Goal: Transaction & Acquisition: Purchase product/service

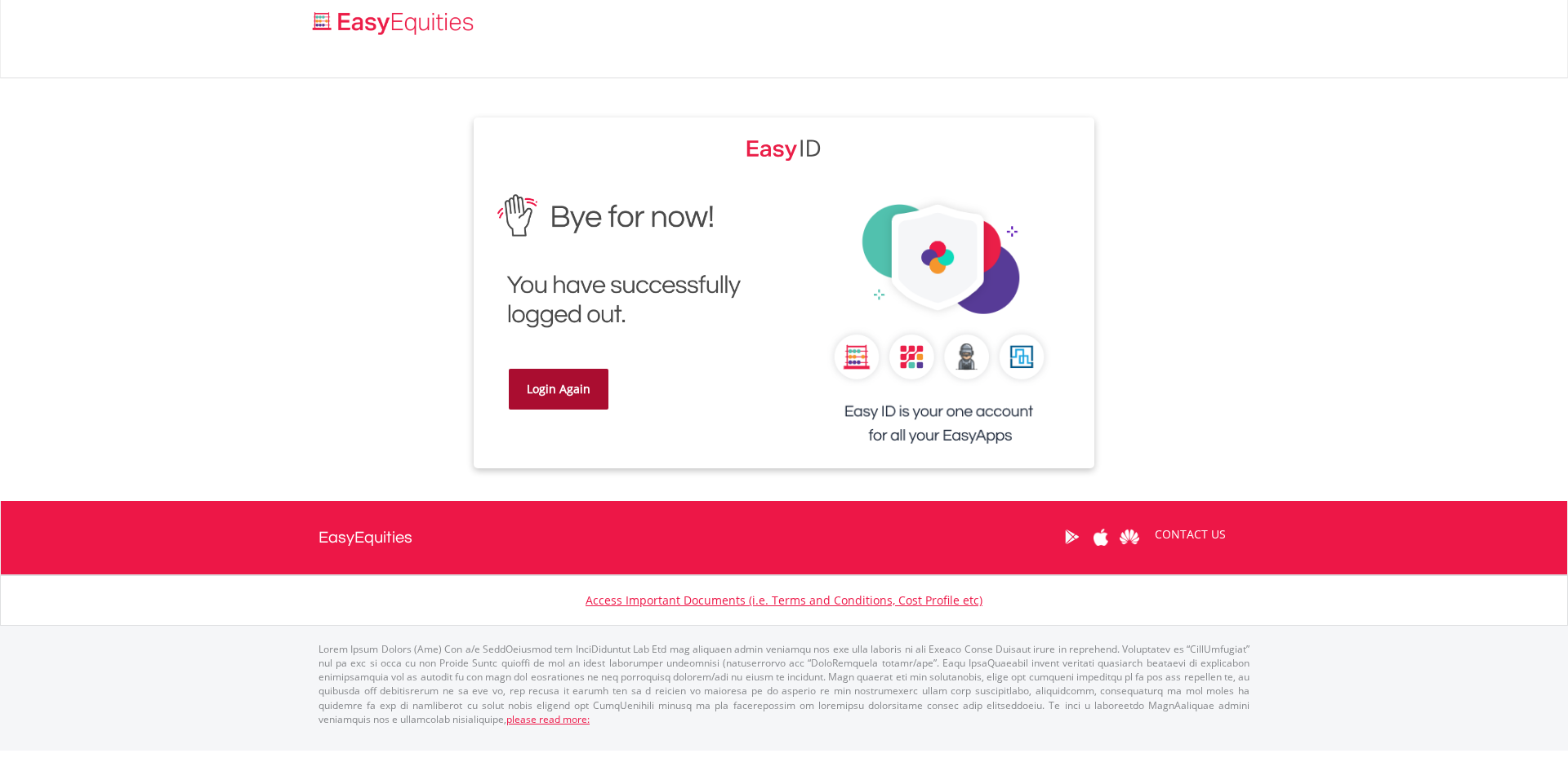
click at [557, 397] on link "Login Again" at bounding box center [559, 390] width 100 height 41
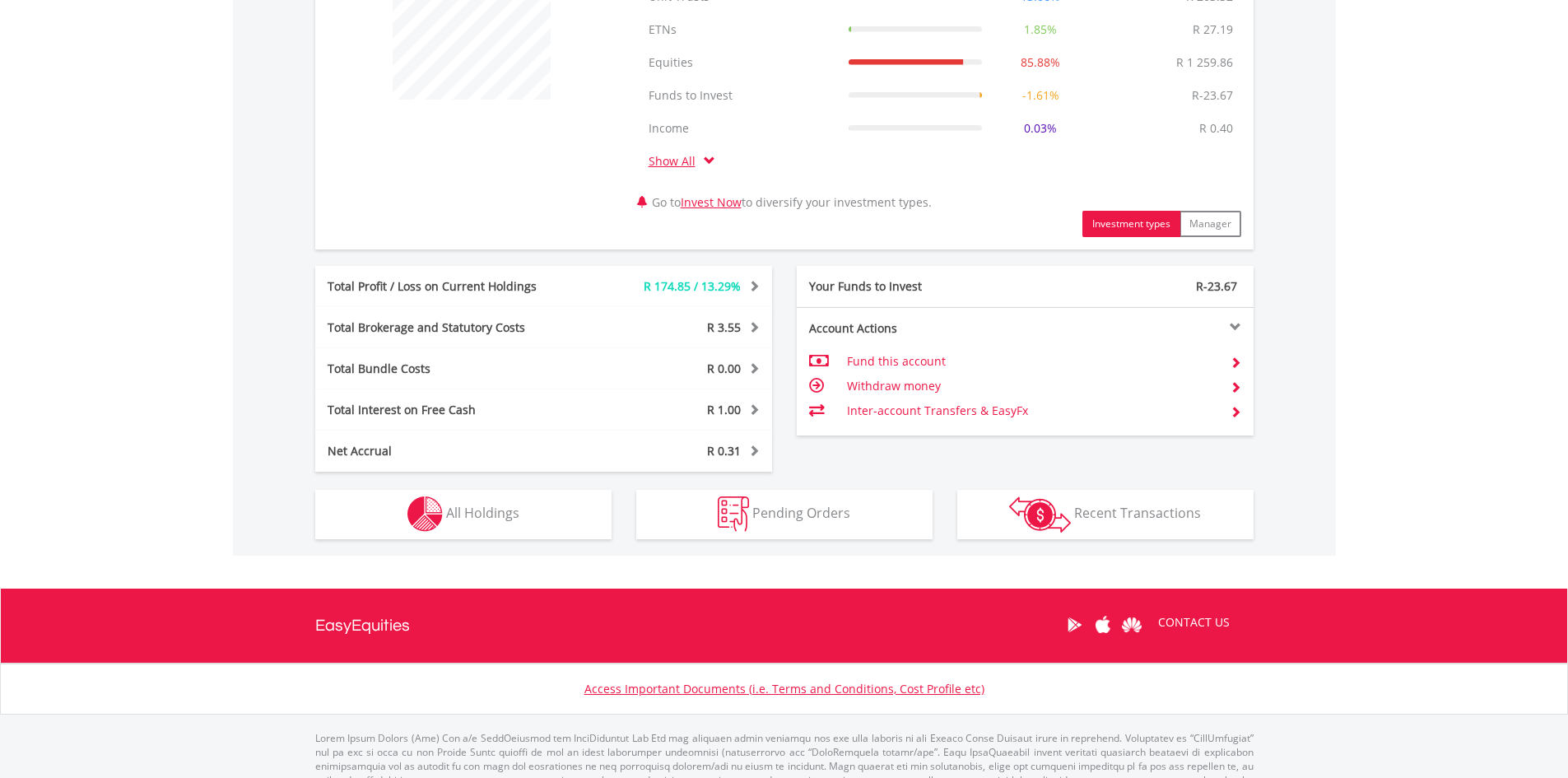
scroll to position [590, 0]
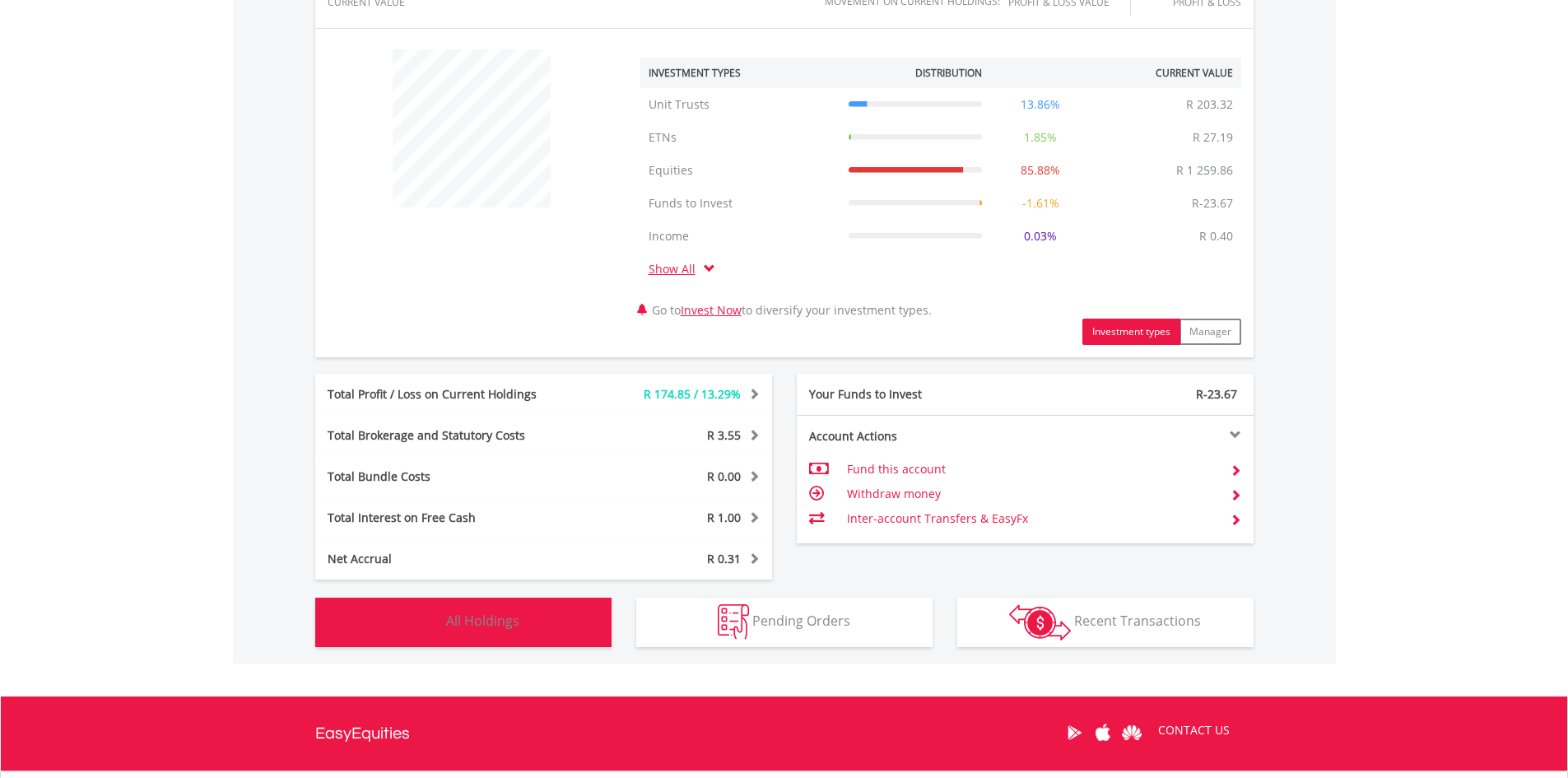
click at [459, 624] on span "All Holdings" at bounding box center [483, 621] width 73 height 18
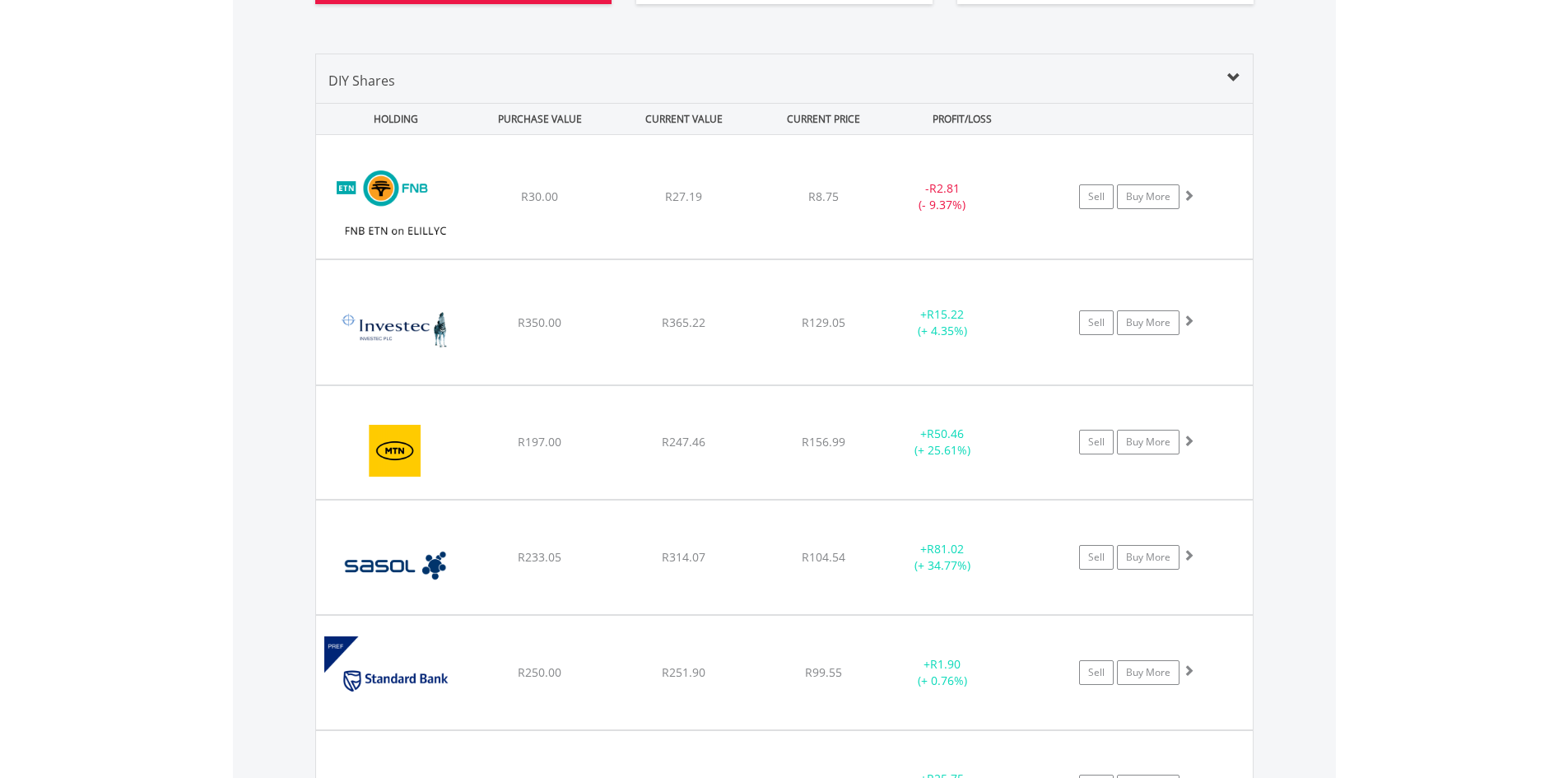
scroll to position [1228, 0]
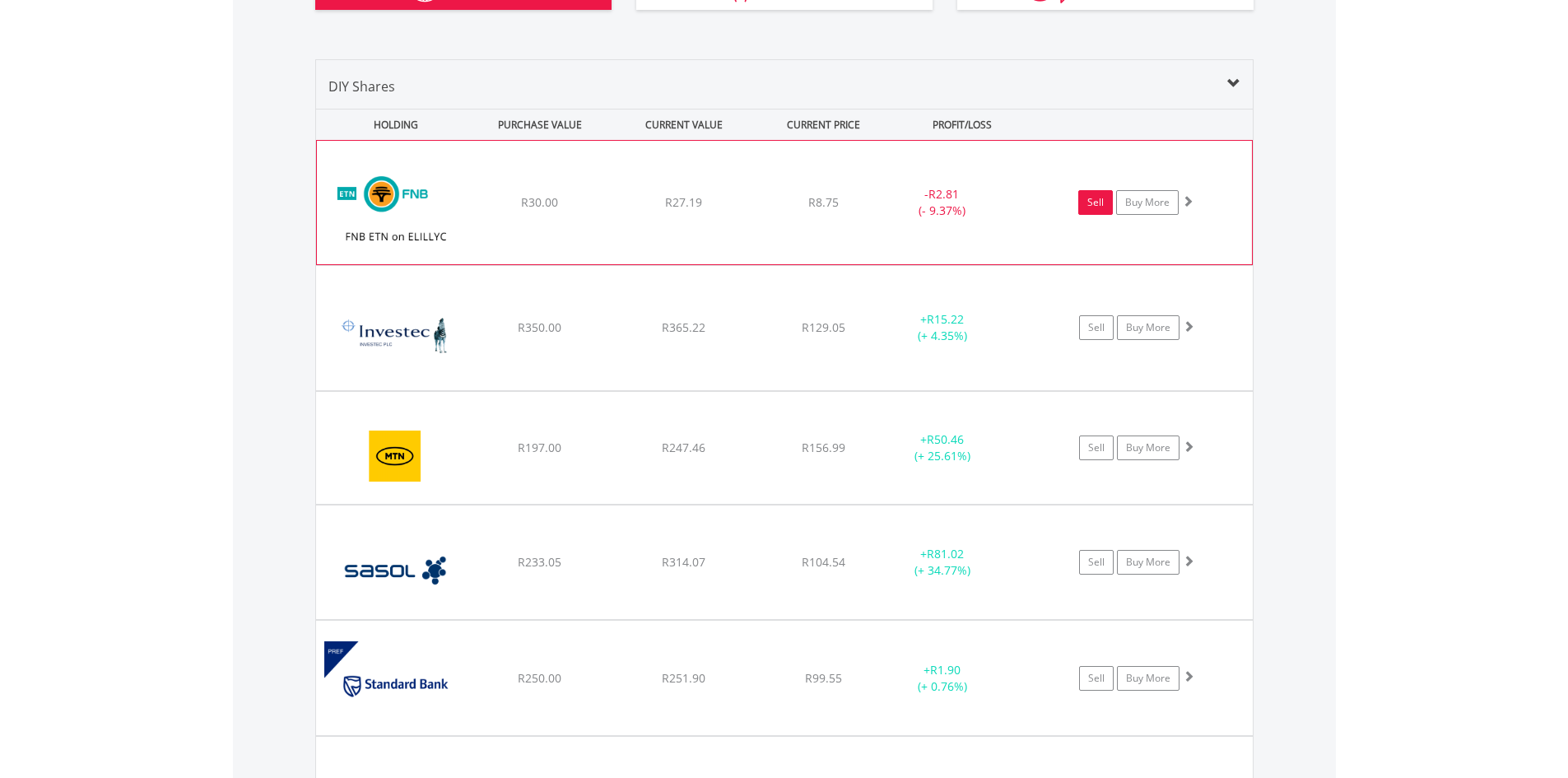
click at [1095, 197] on link "Sell" at bounding box center [1096, 202] width 35 height 25
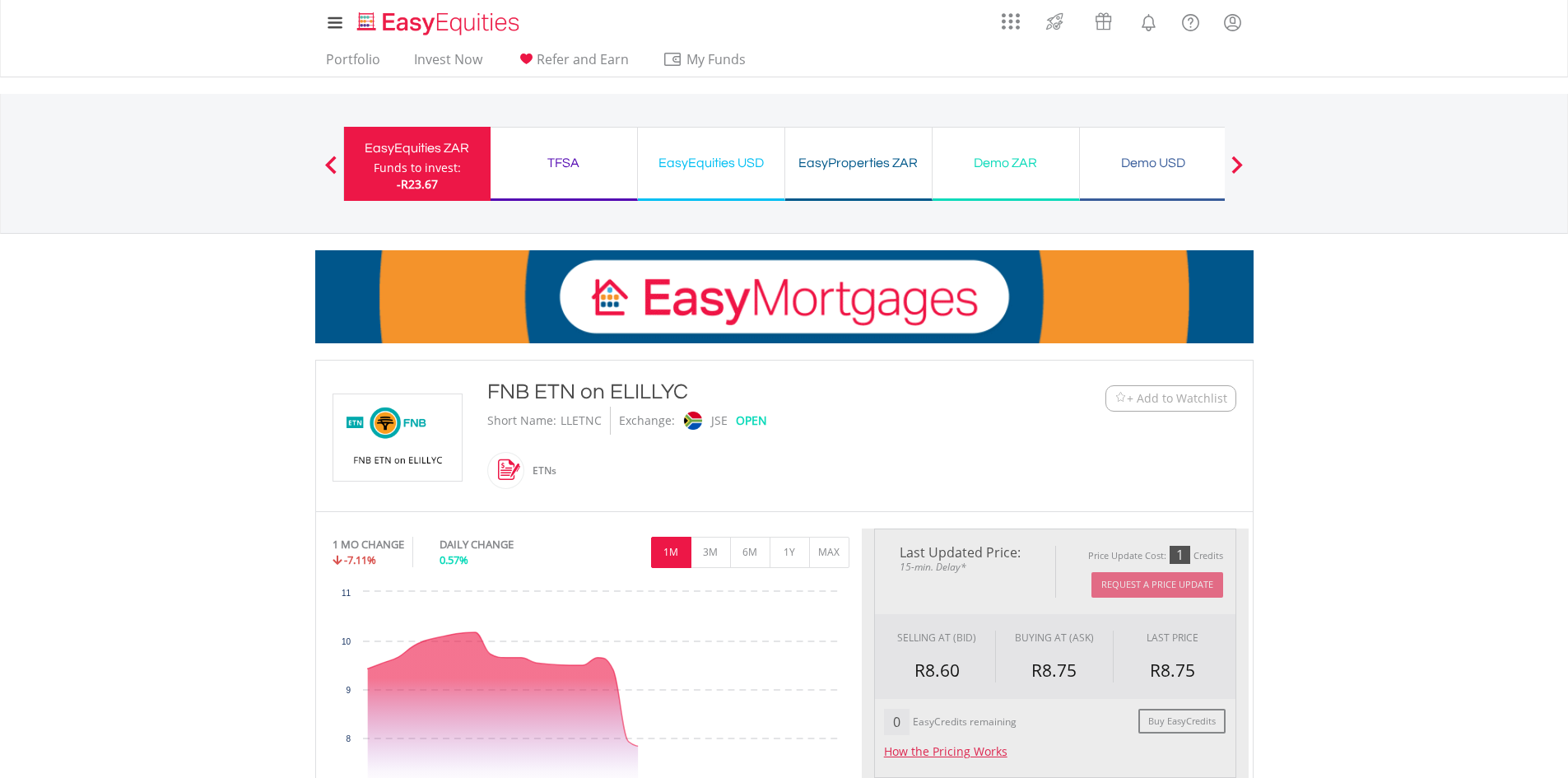
type input "*****"
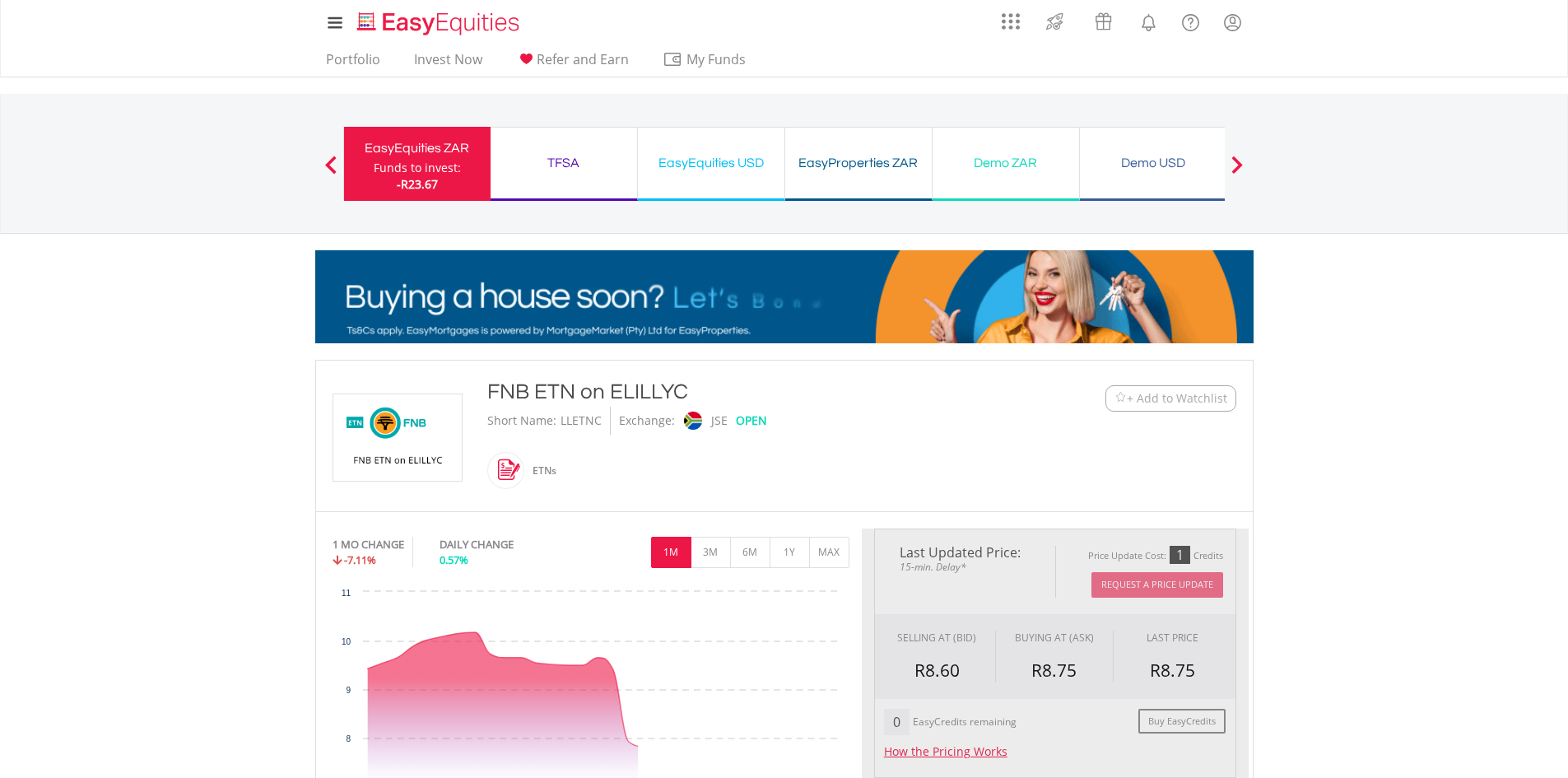
type input "******"
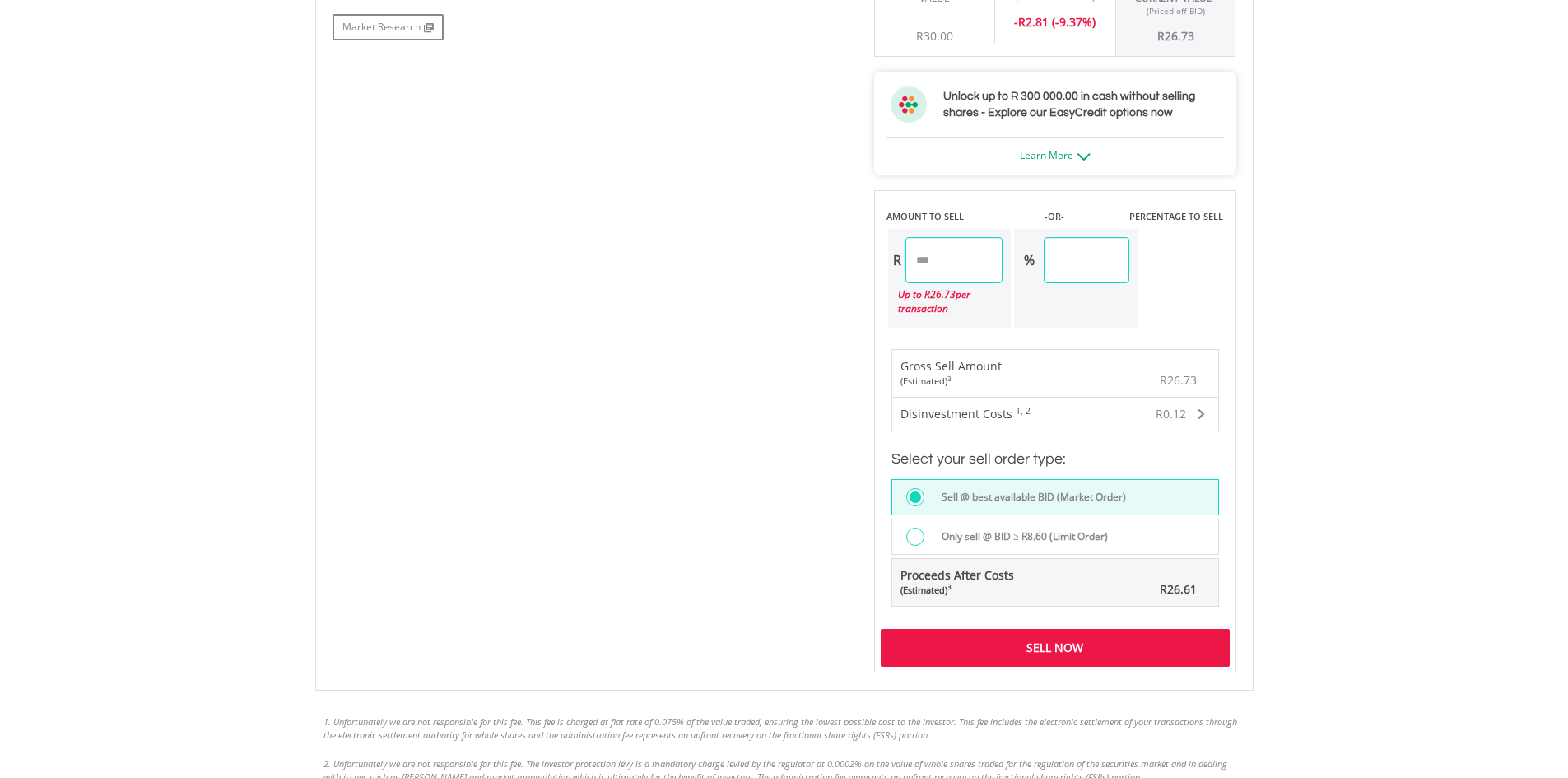
scroll to position [871, 0]
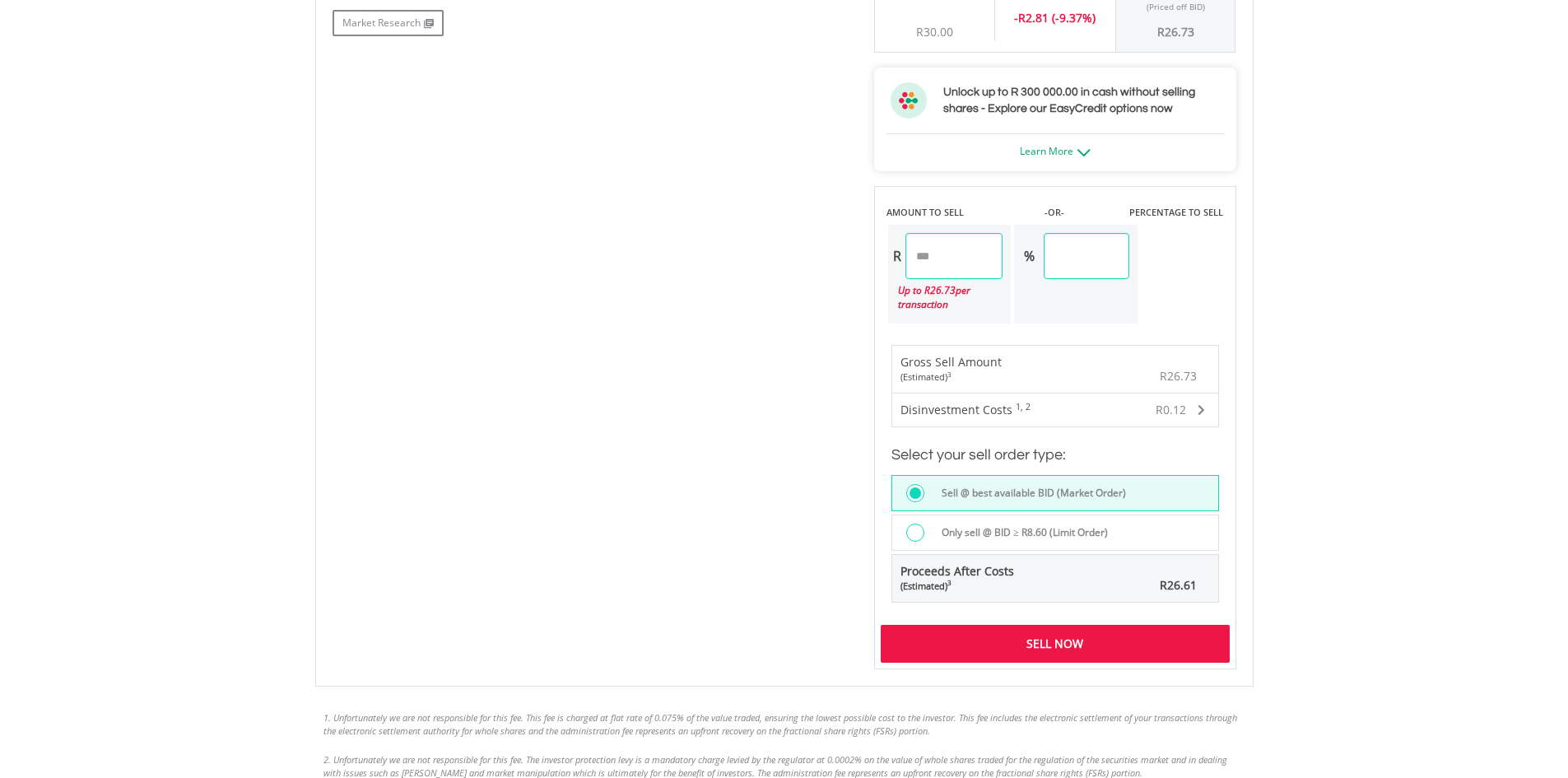
click at [1049, 640] on div "Sell Now" at bounding box center [1055, 644] width 349 height 38
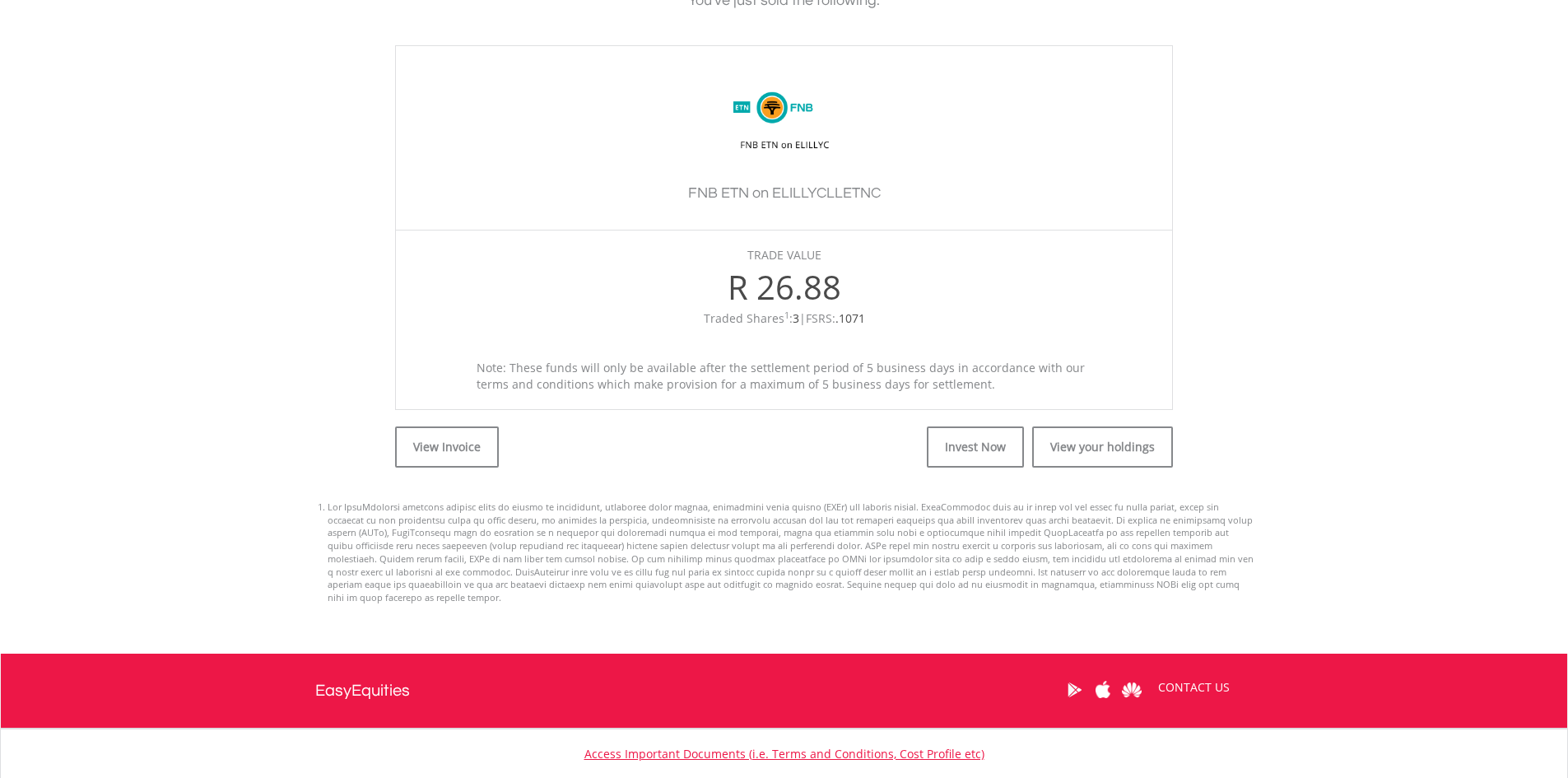
scroll to position [467, 0]
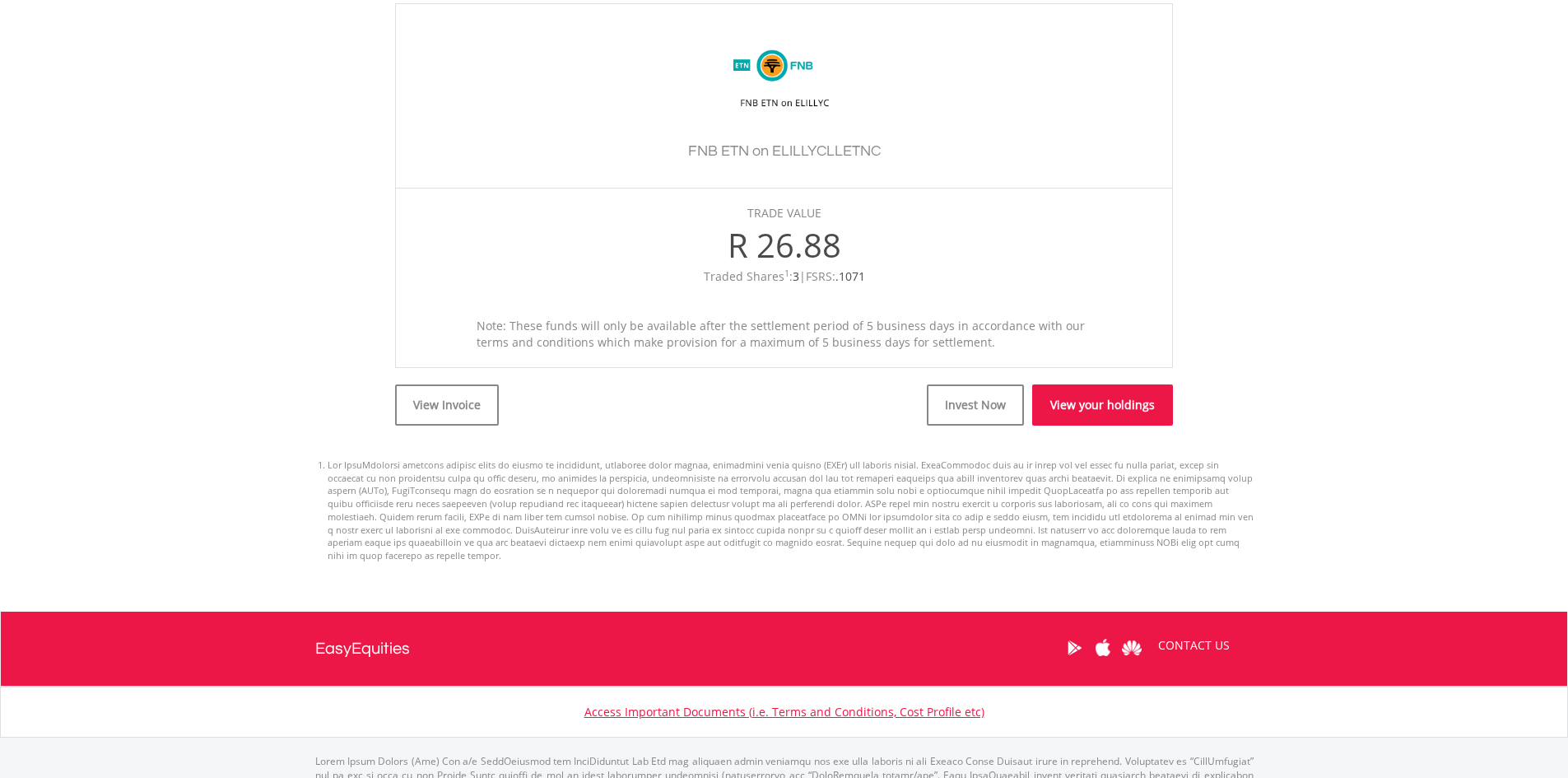
click at [1093, 395] on link "View your holdings" at bounding box center [1103, 405] width 140 height 42
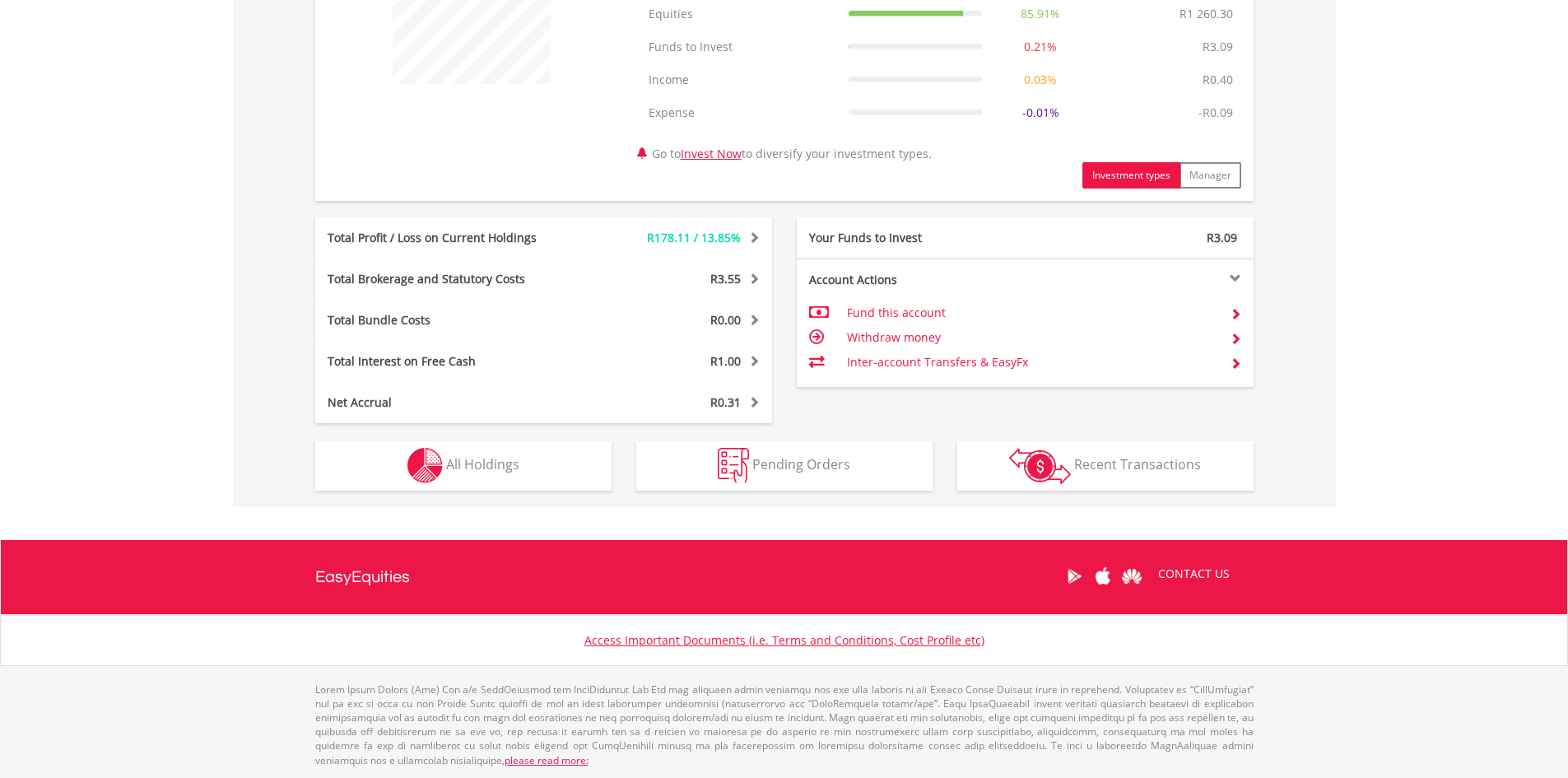
scroll to position [706, 0]
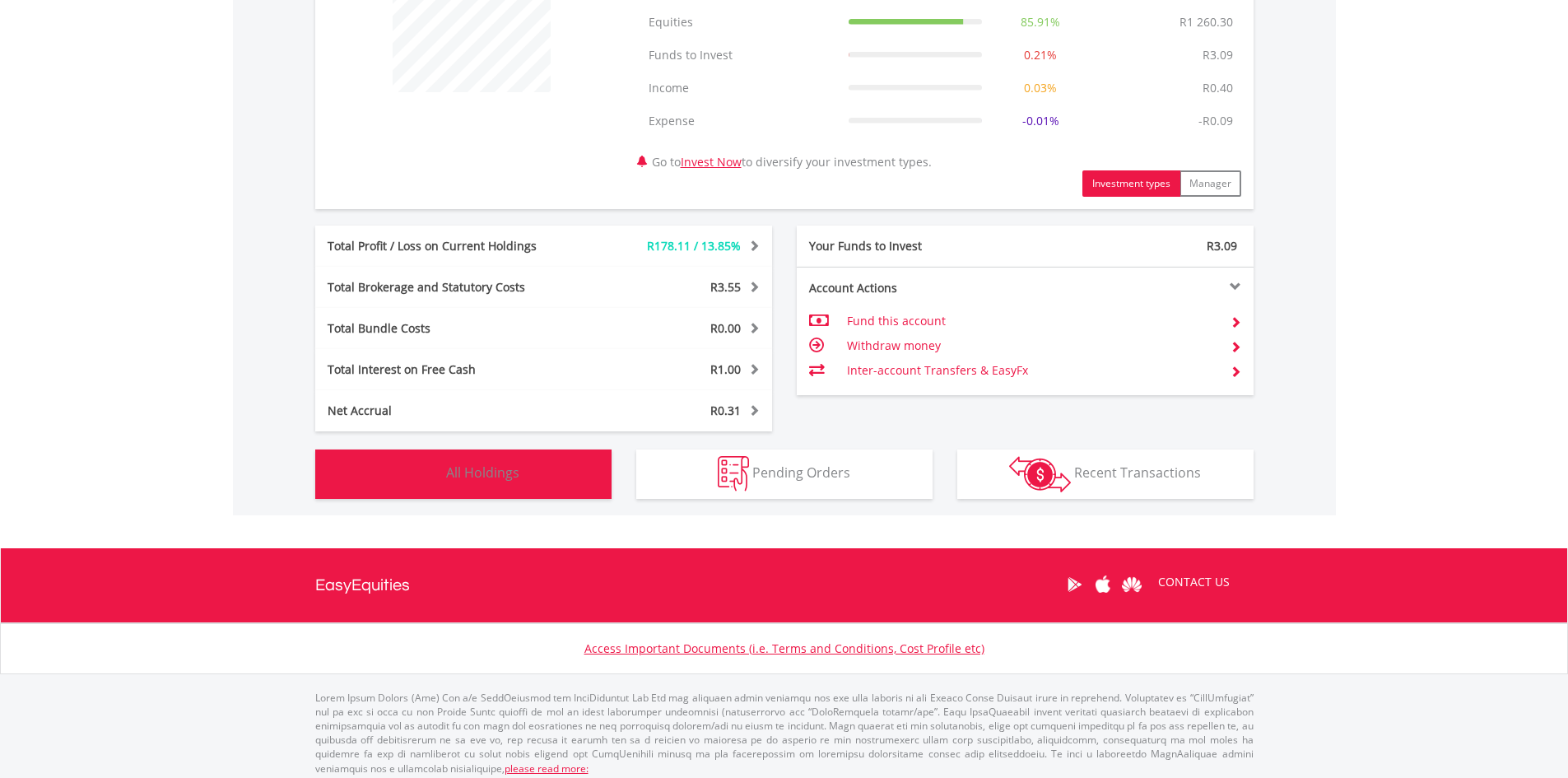
click at [488, 475] on span "All Holdings" at bounding box center [483, 473] width 73 height 18
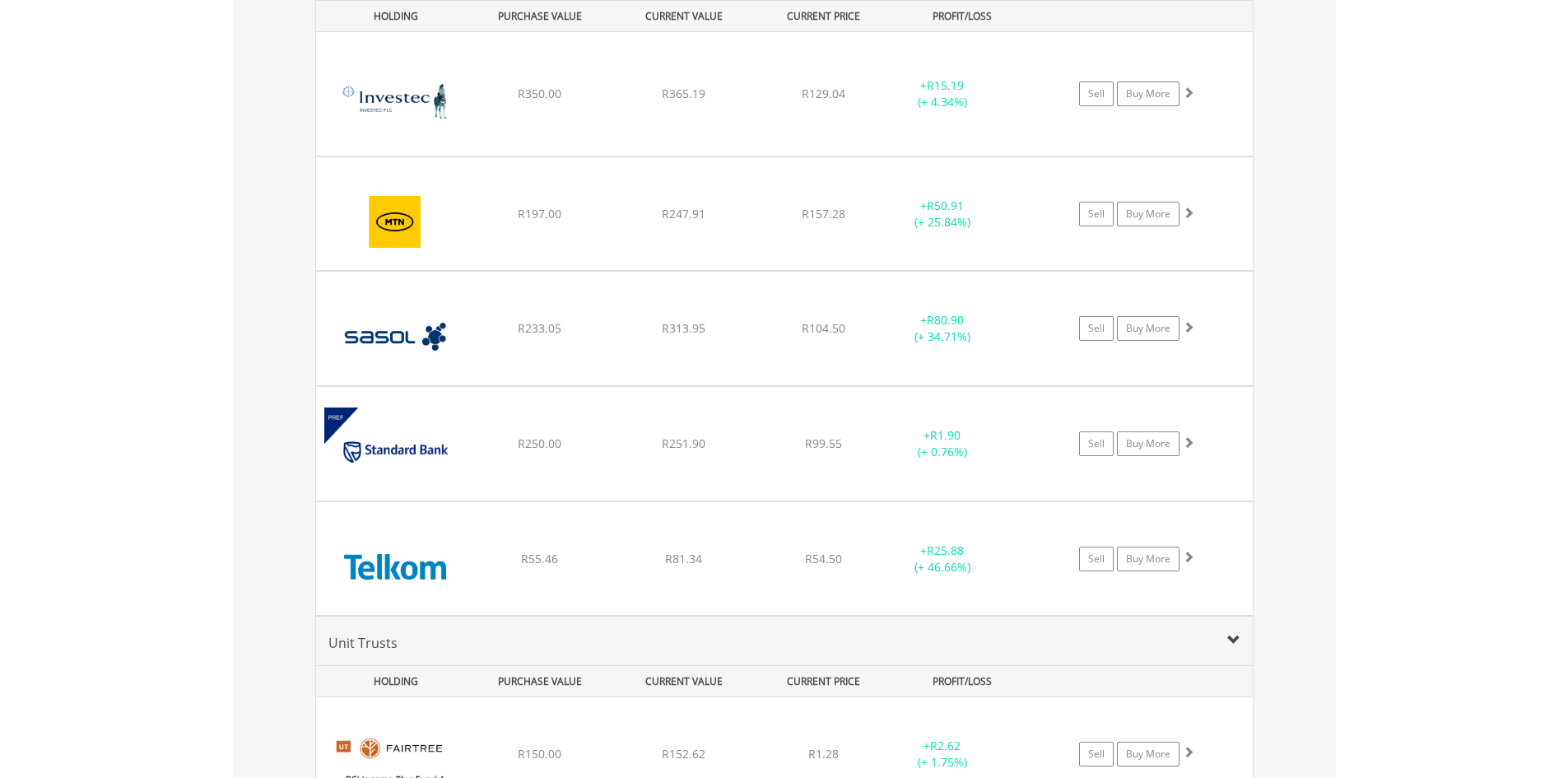
scroll to position [1243, 0]
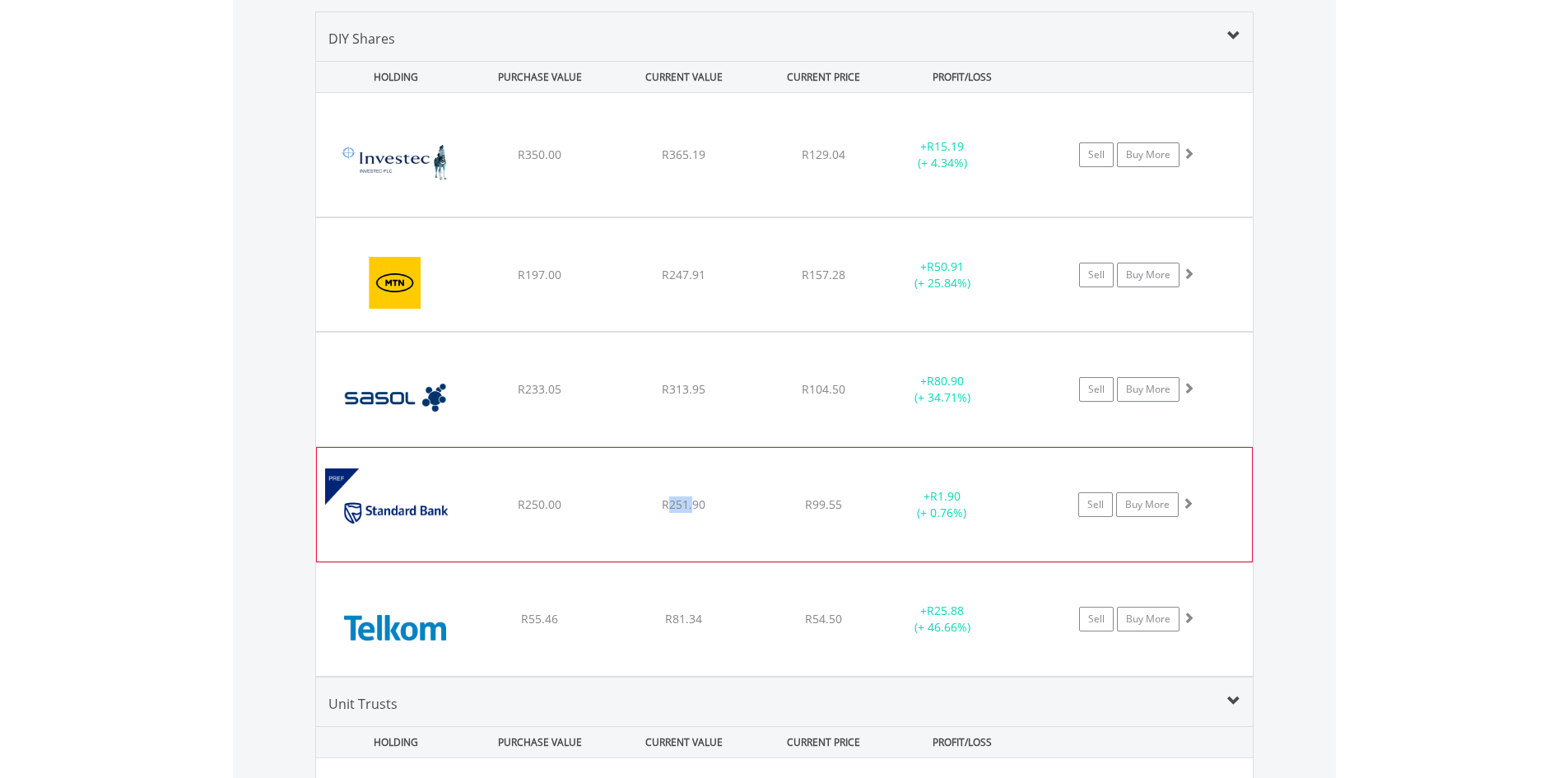
drag, startPoint x: 669, startPoint y: 505, endPoint x: 693, endPoint y: 505, distance: 24.0
click at [693, 162] on span "R251.90" at bounding box center [684, 154] width 43 height 16
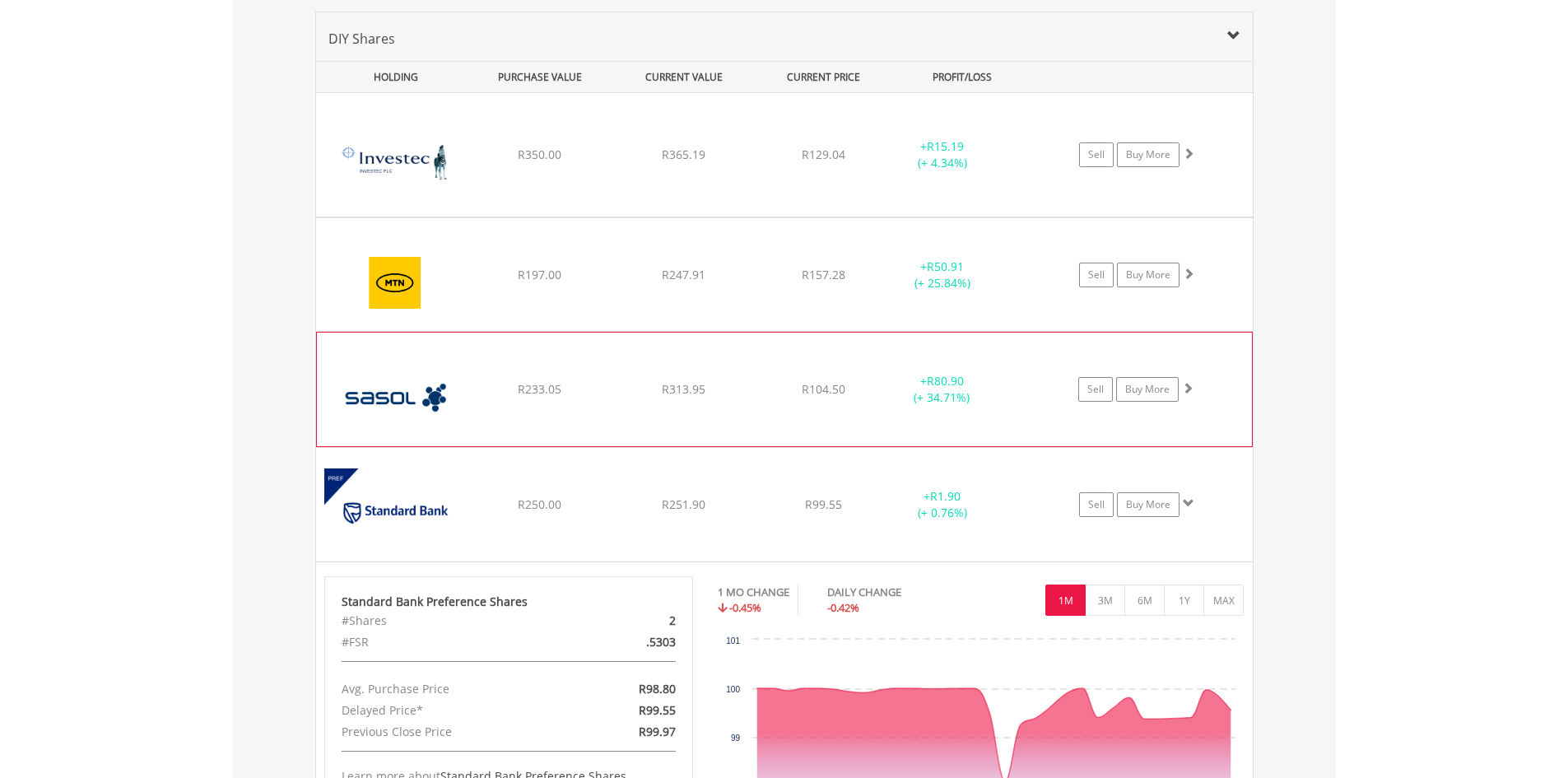
click at [675, 162] on span "R313.95" at bounding box center [684, 154] width 43 height 16
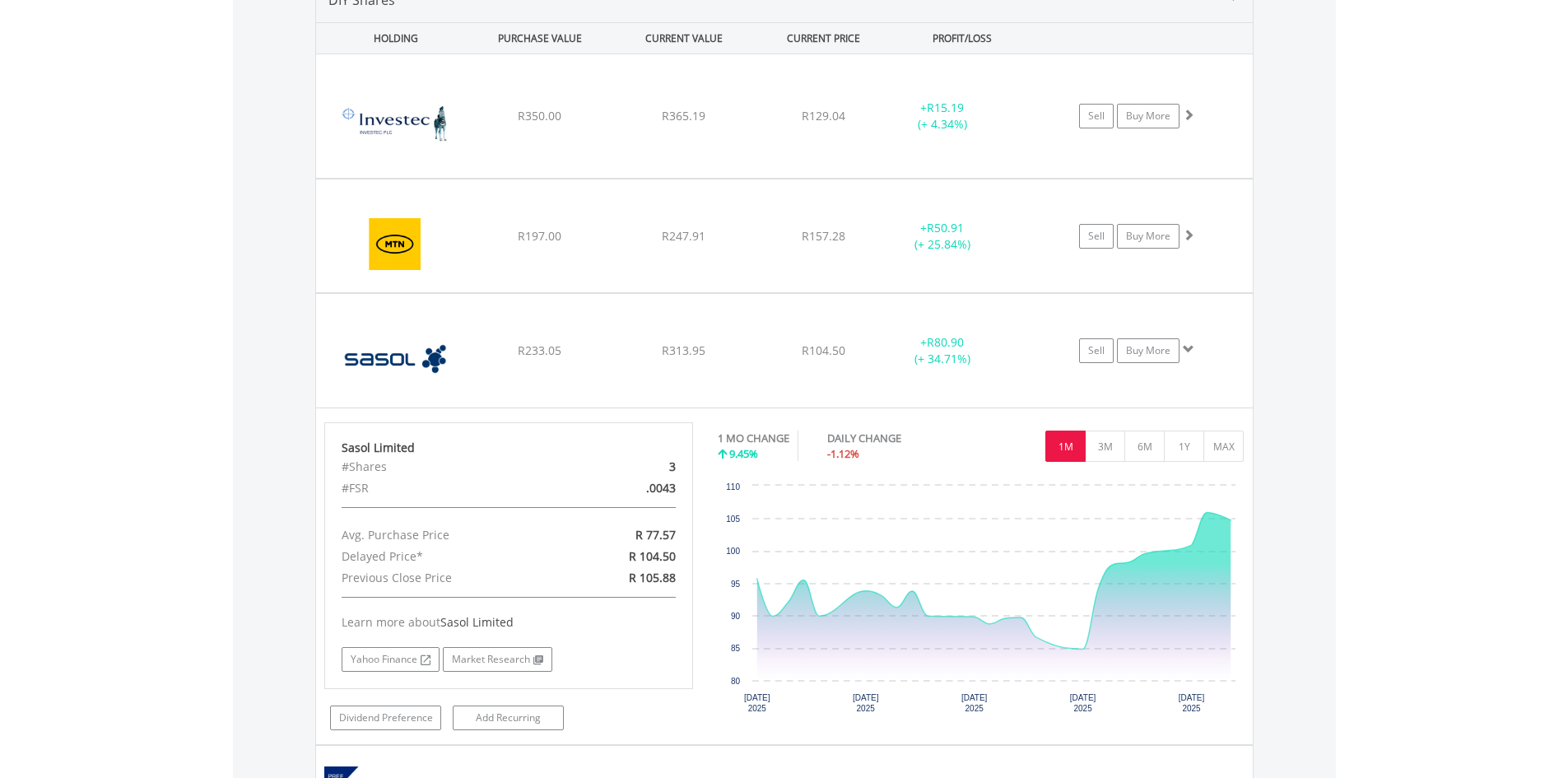
scroll to position [1168, 0]
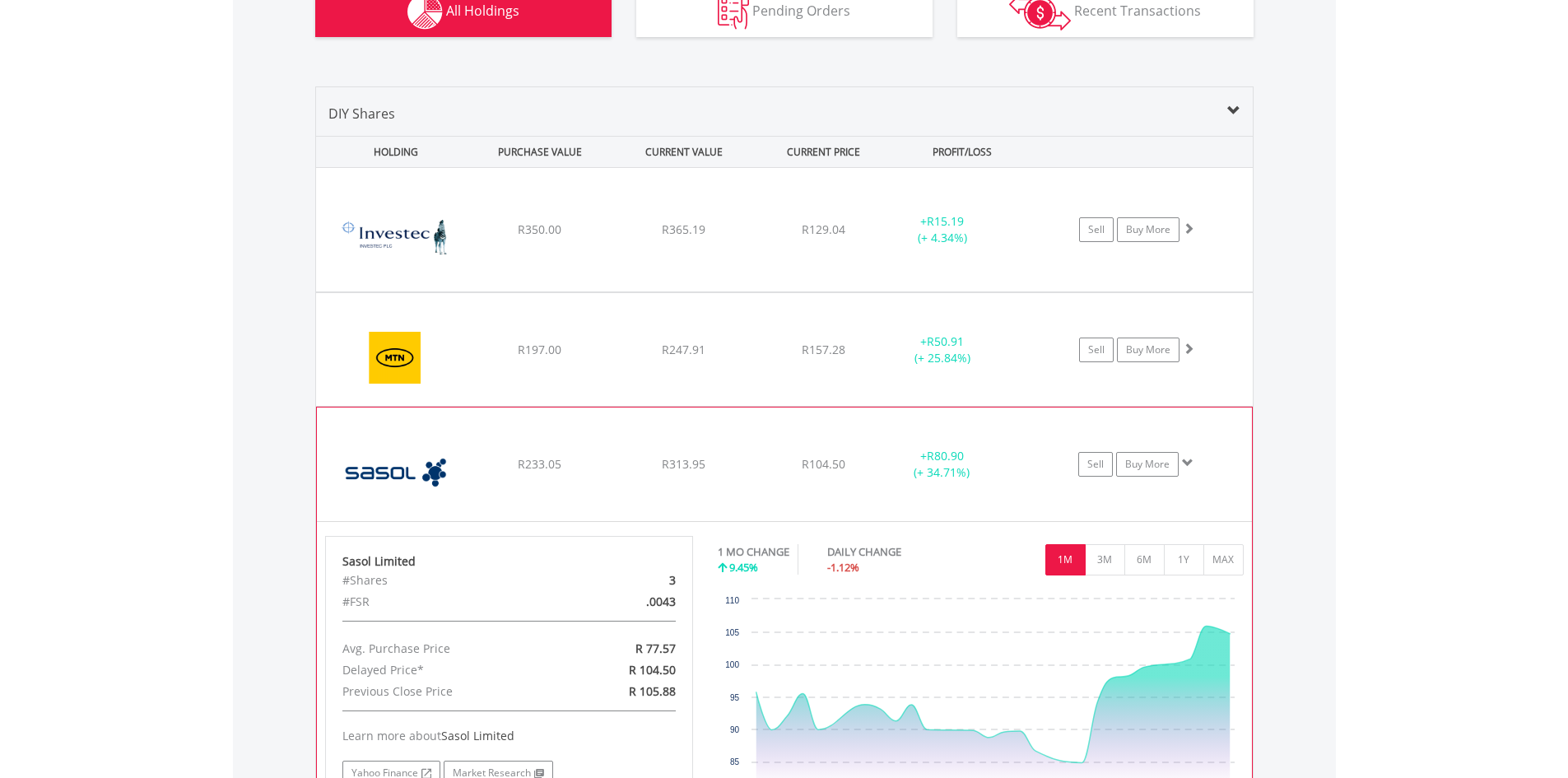
click at [677, 237] on span "R313.95" at bounding box center [684, 229] width 43 height 16
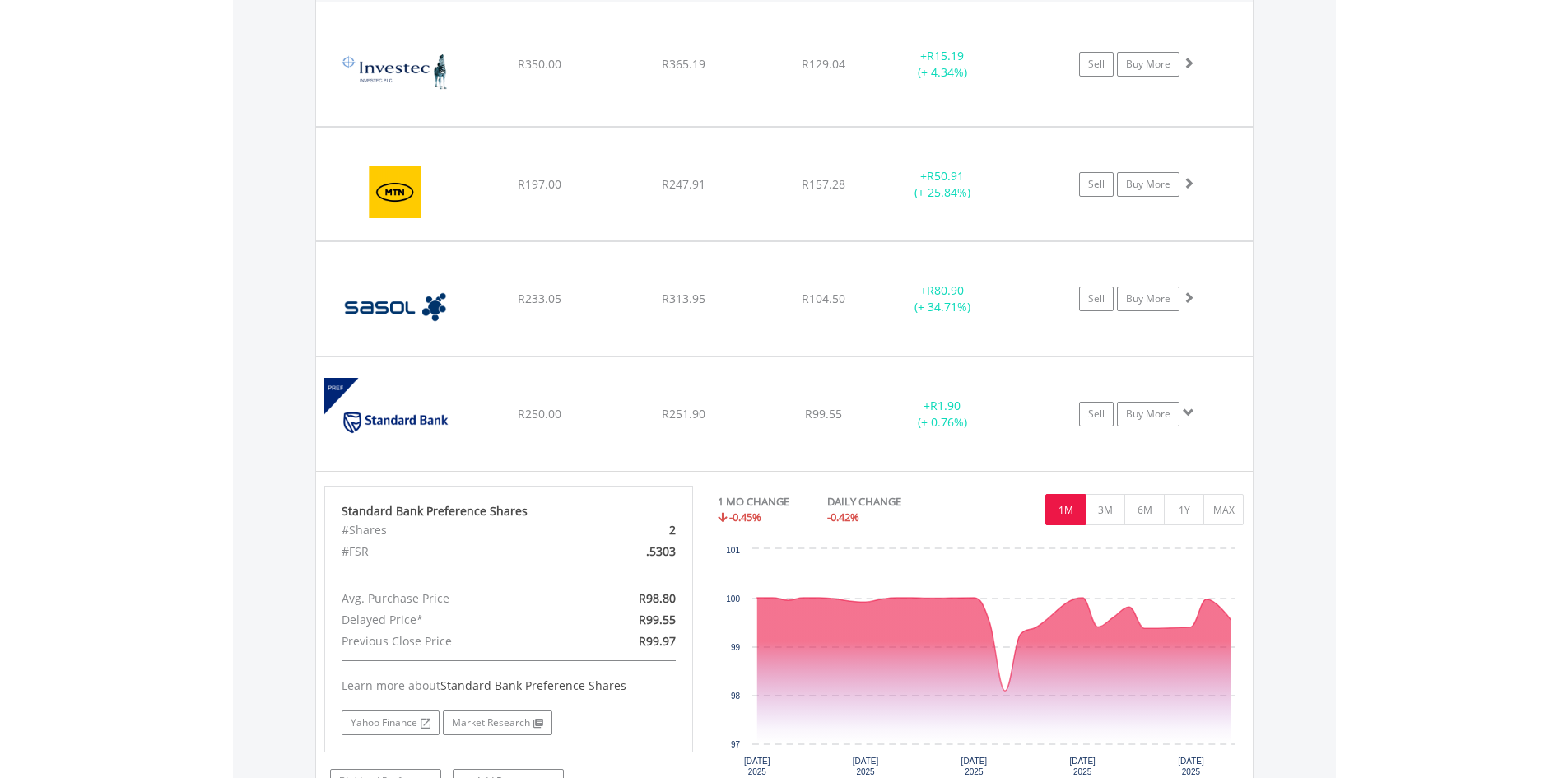
scroll to position [1420, 0]
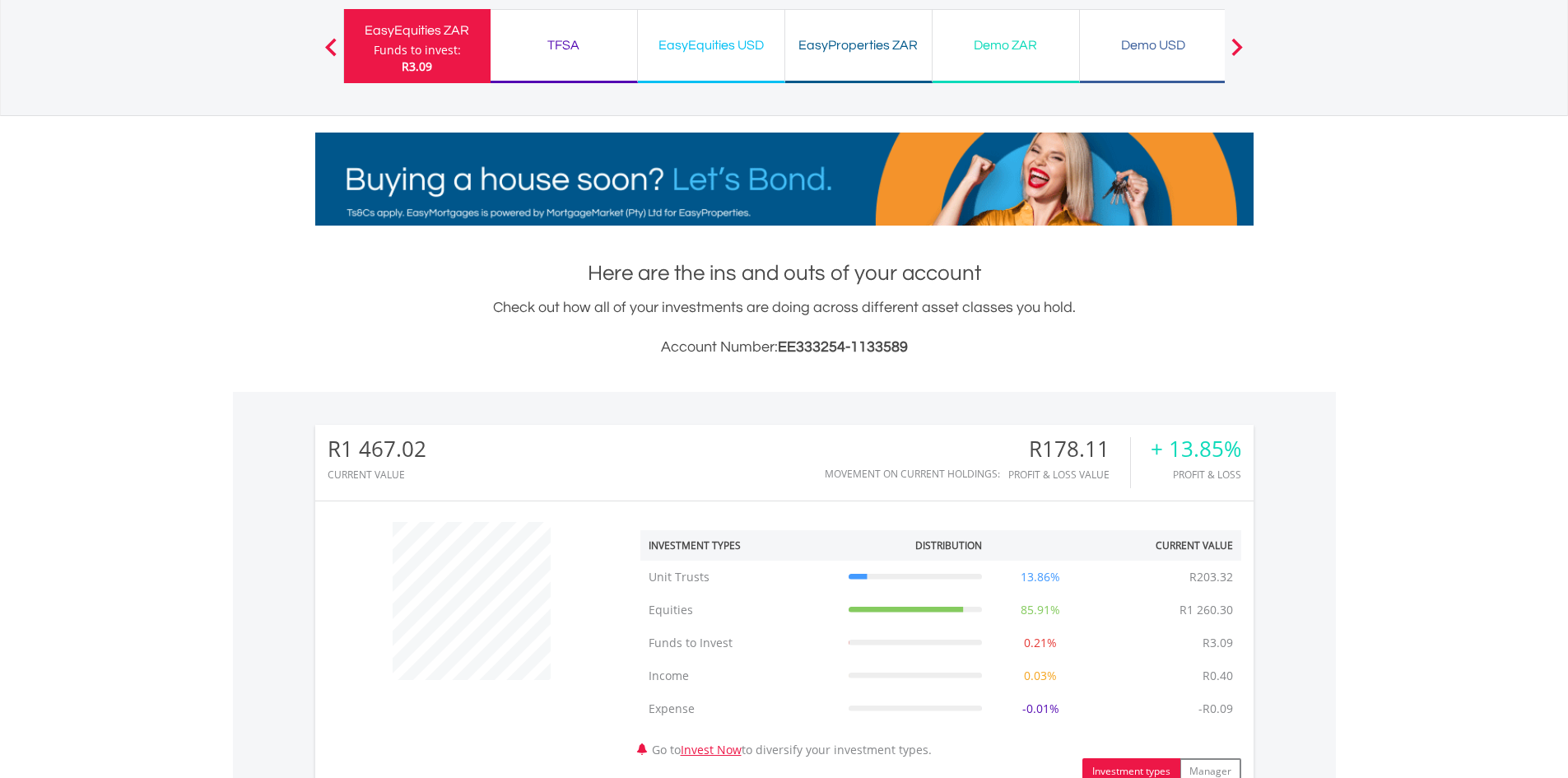
scroll to position [0, 0]
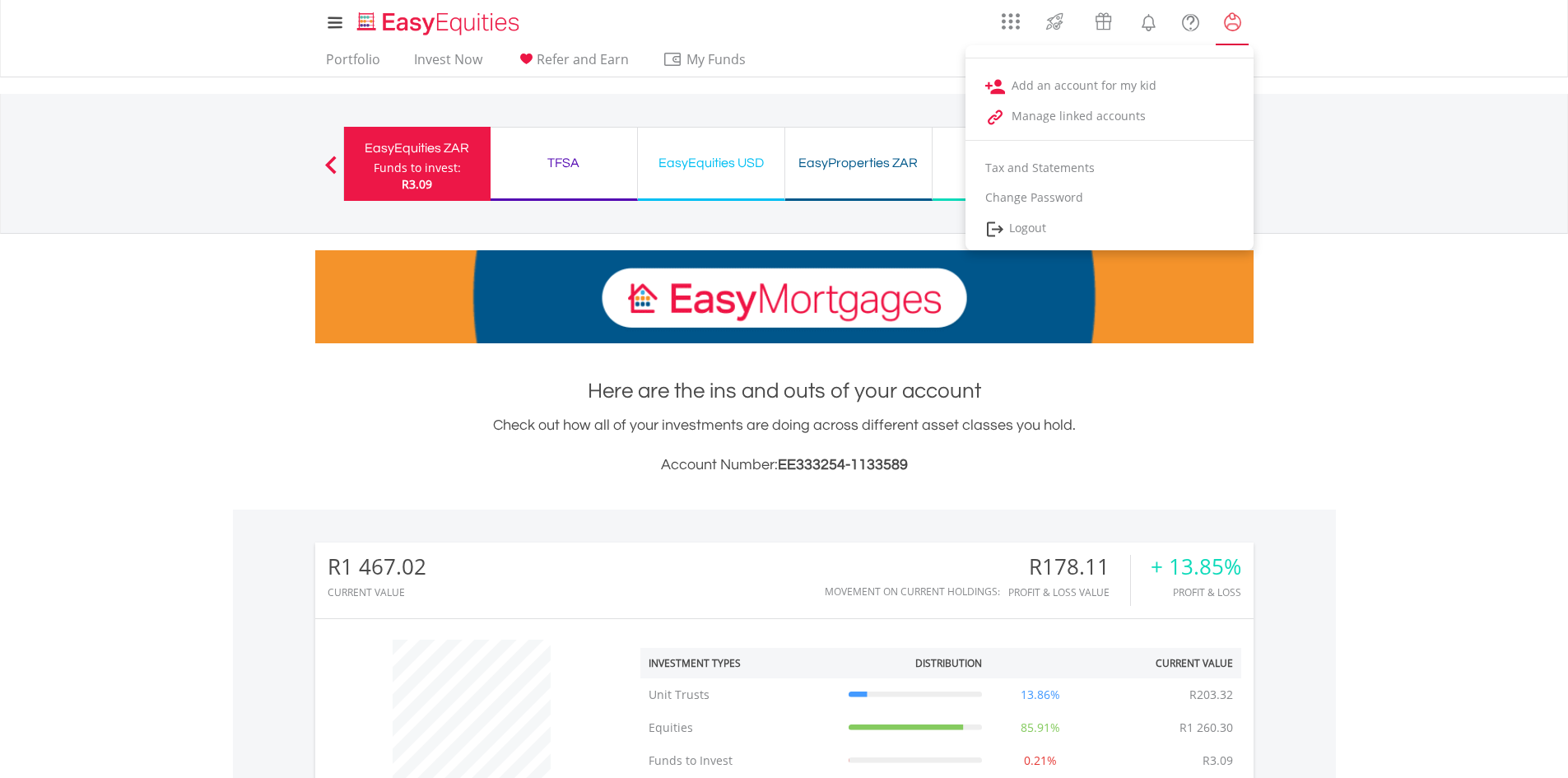
click at [1236, 20] on lord-icon "My Profile" at bounding box center [1232, 22] width 21 height 21
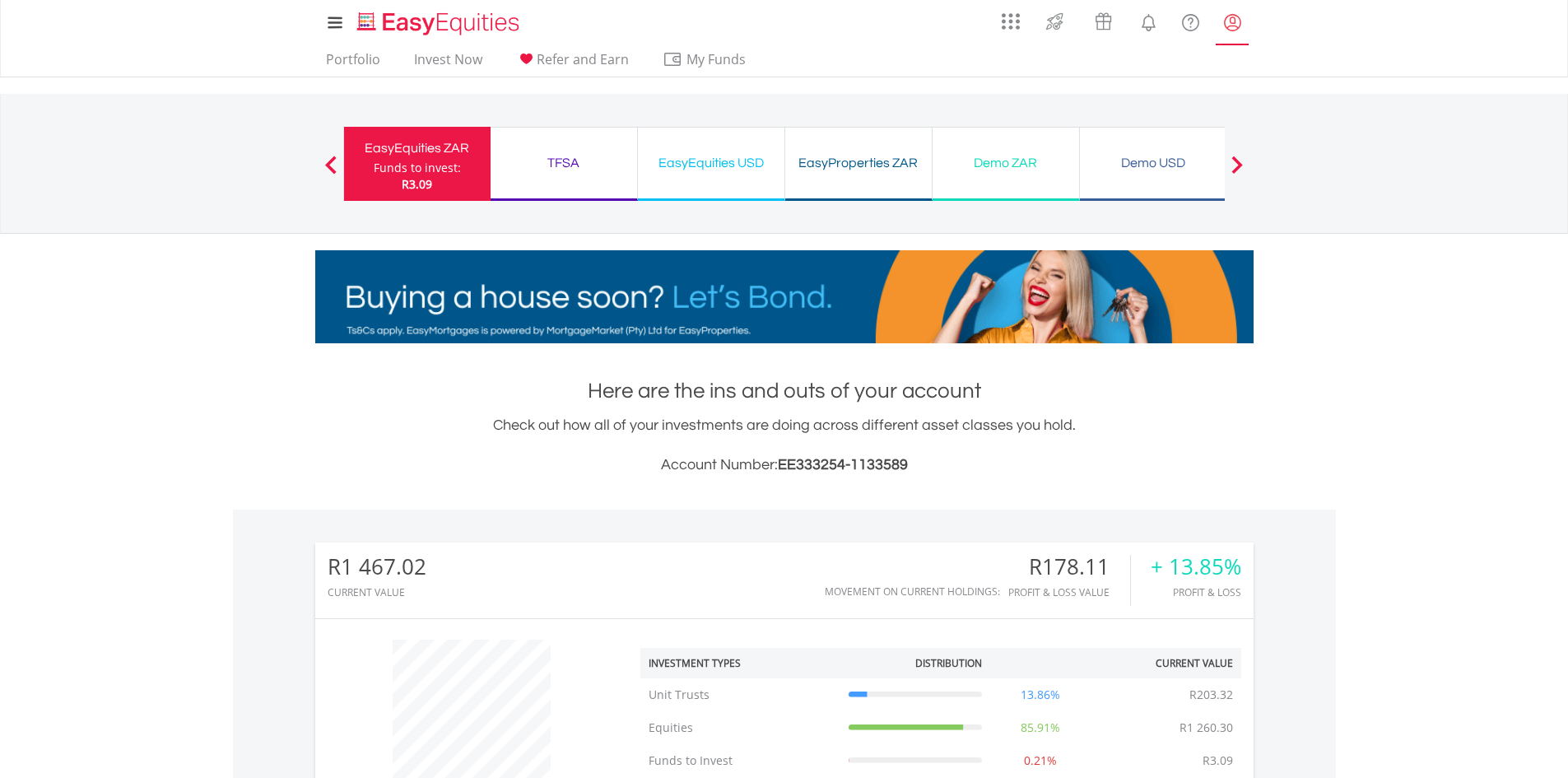
click at [1236, 20] on lord-icon "My Profile" at bounding box center [1232, 22] width 21 height 21
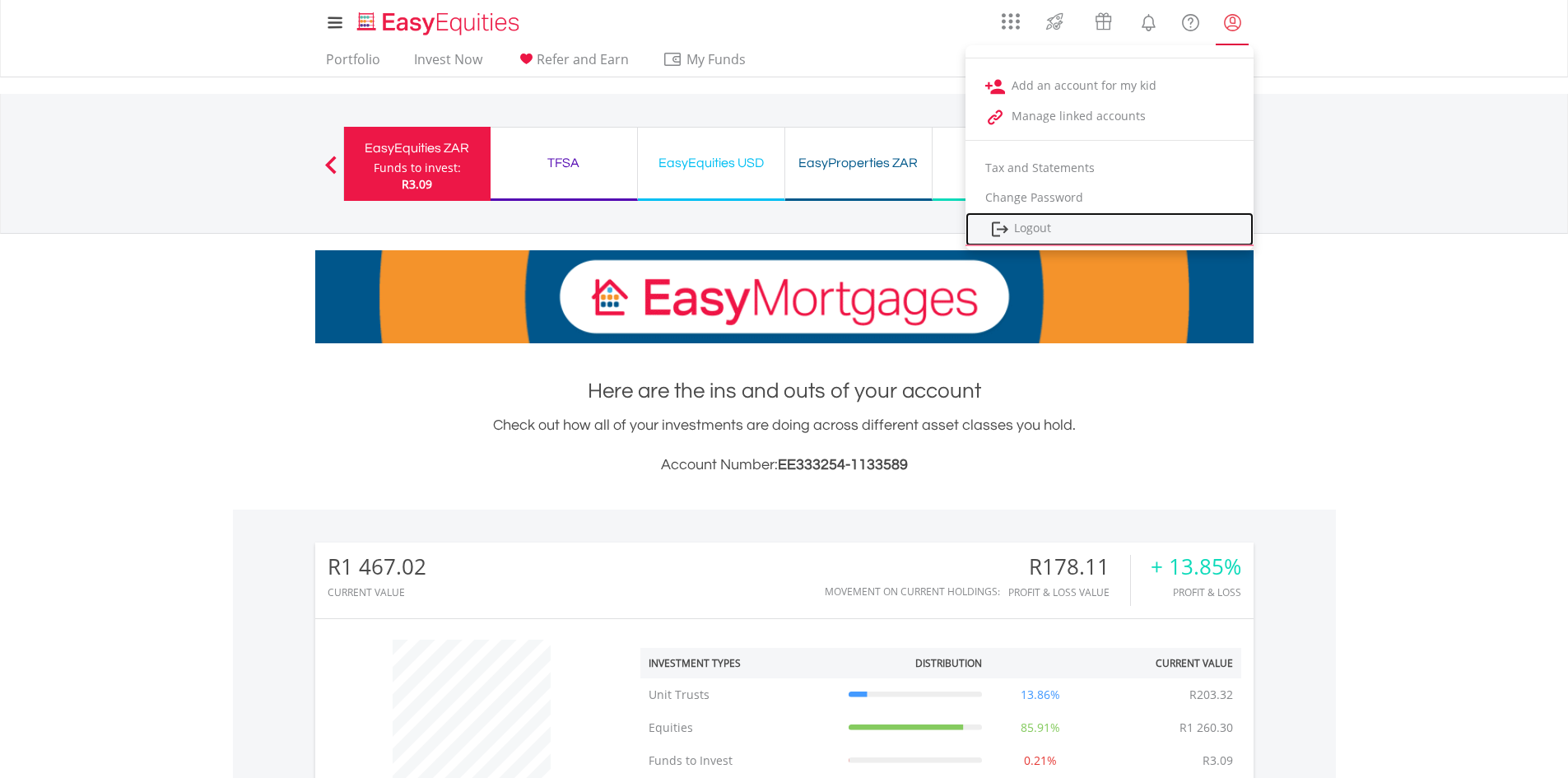
click at [1030, 221] on link "Logout" at bounding box center [1110, 229] width 289 height 34
